Goal: Task Accomplishment & Management: Use online tool/utility

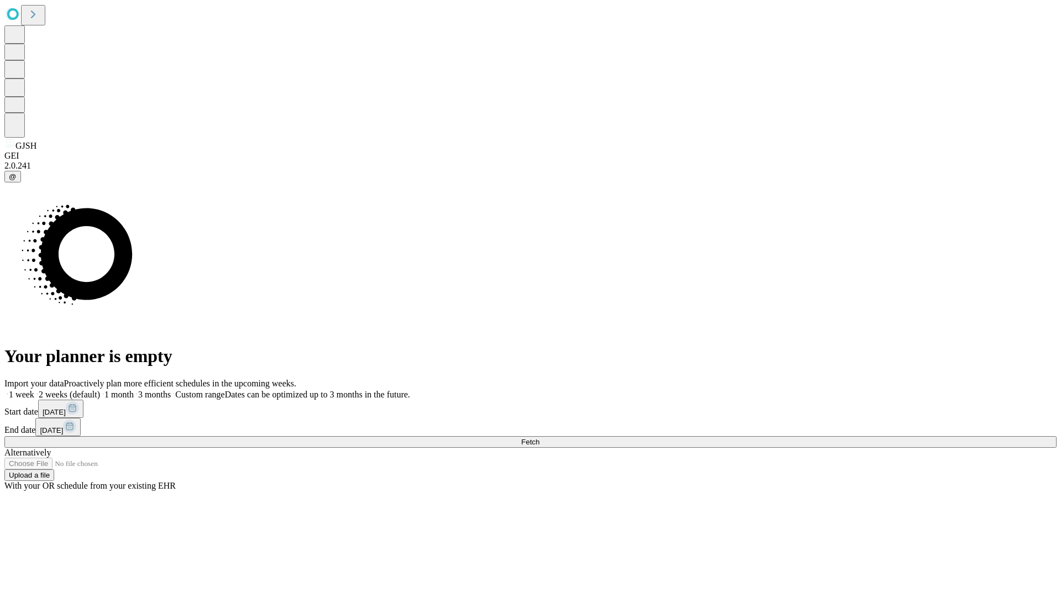
click at [539, 438] on span "Fetch" at bounding box center [530, 442] width 18 height 8
